Goal: Information Seeking & Learning: Learn about a topic

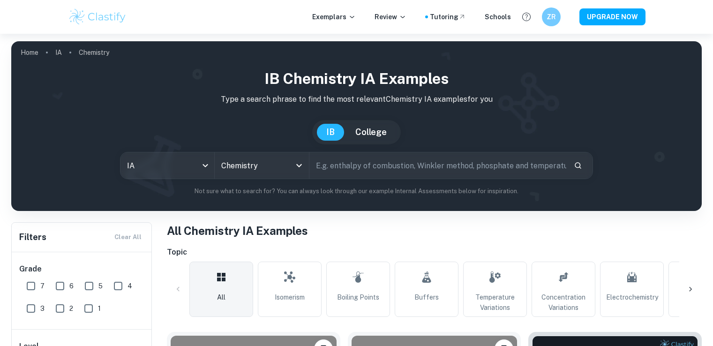
scroll to position [231, 0]
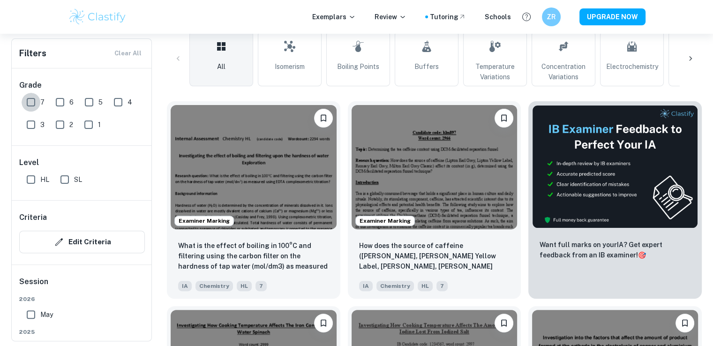
click at [34, 104] on input "7" at bounding box center [31, 102] width 19 height 19
checkbox input "true"
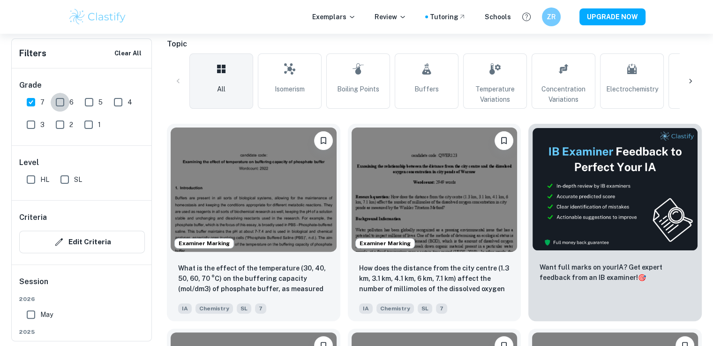
click at [56, 103] on input "6" at bounding box center [60, 102] width 19 height 19
checkbox input "true"
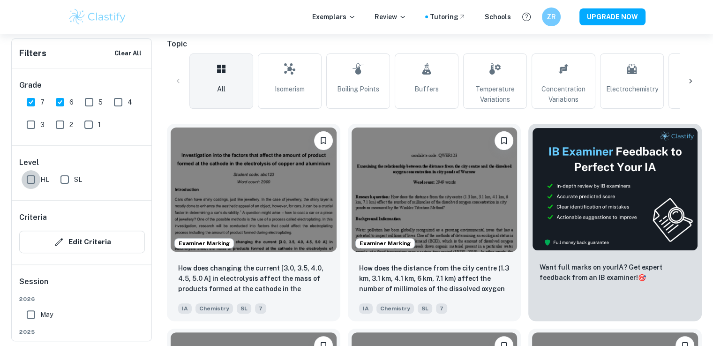
click at [30, 183] on input "HL" at bounding box center [31, 179] width 19 height 19
checkbox input "true"
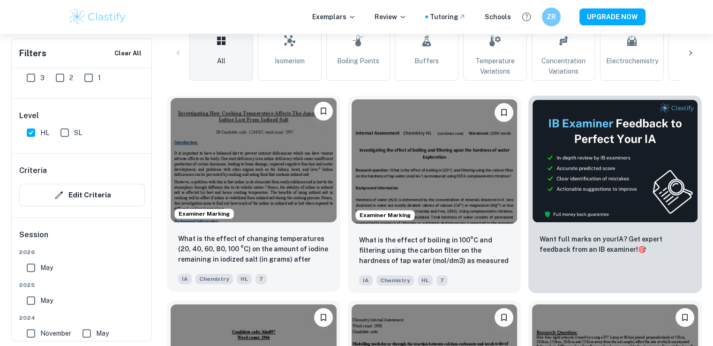
scroll to position [259, 0]
click at [253, 175] on img at bounding box center [254, 160] width 166 height 124
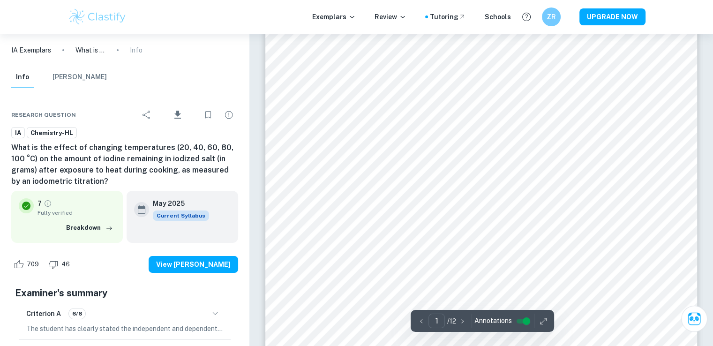
scroll to position [55, 0]
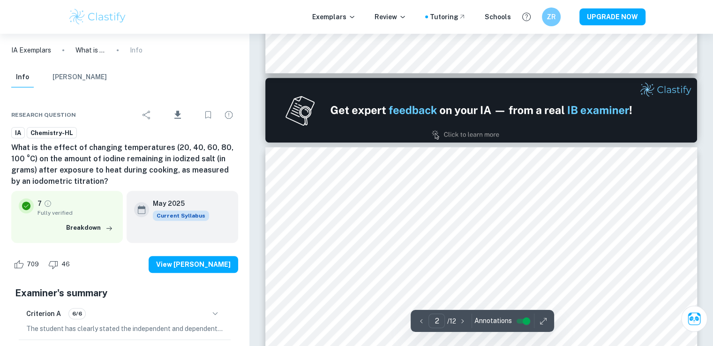
type input "1"
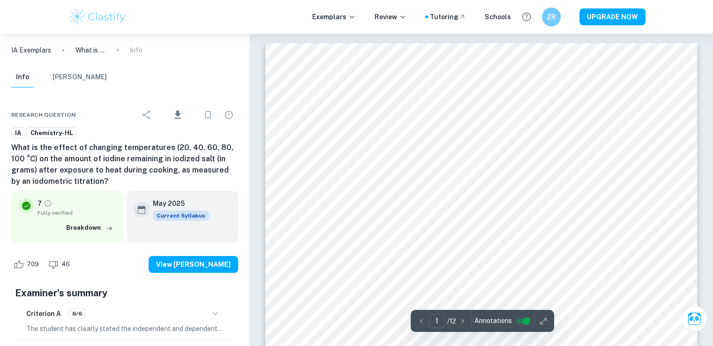
scroll to position [0, 0]
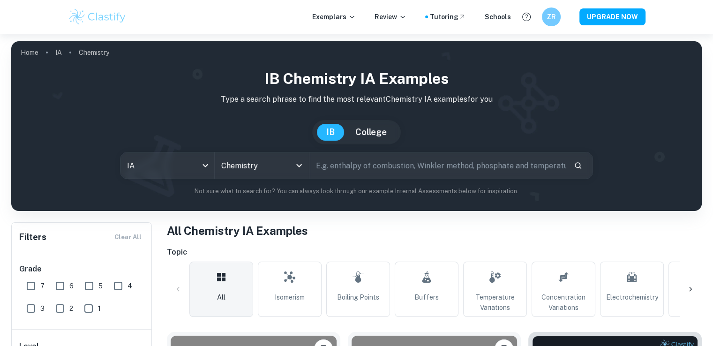
click at [398, 163] on input "text" at bounding box center [437, 165] width 257 height 26
type input "water hardness"
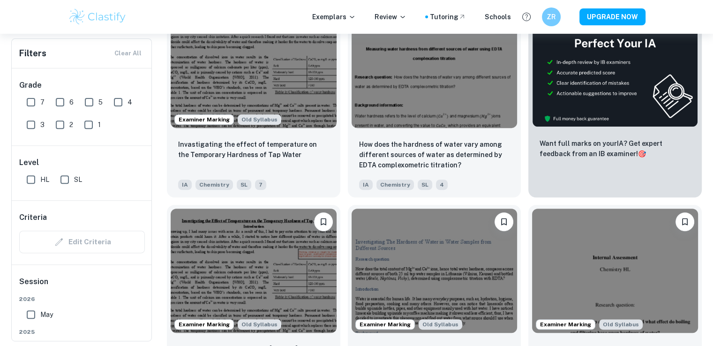
scroll to position [332, 0]
click at [438, 118] on img at bounding box center [435, 64] width 166 height 124
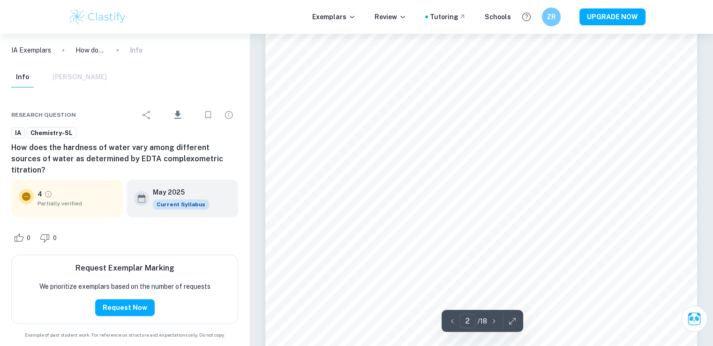
type input "1"
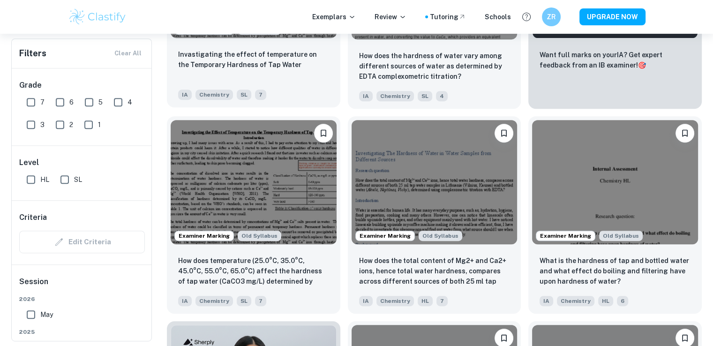
scroll to position [424, 0]
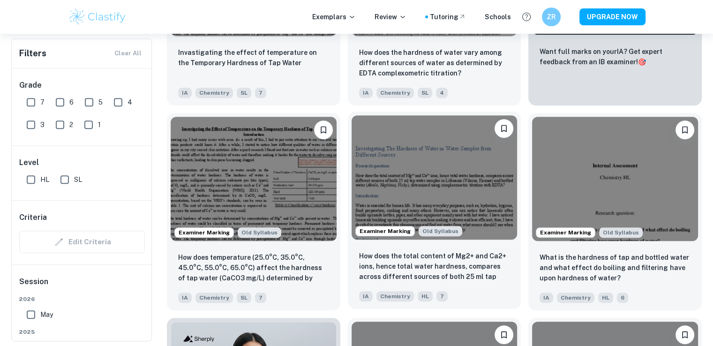
click at [454, 166] on img at bounding box center [435, 177] width 166 height 124
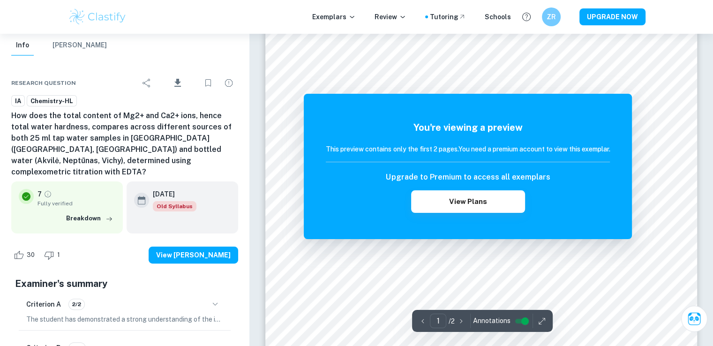
scroll to position [198, 0]
